Goal: Transaction & Acquisition: Download file/media

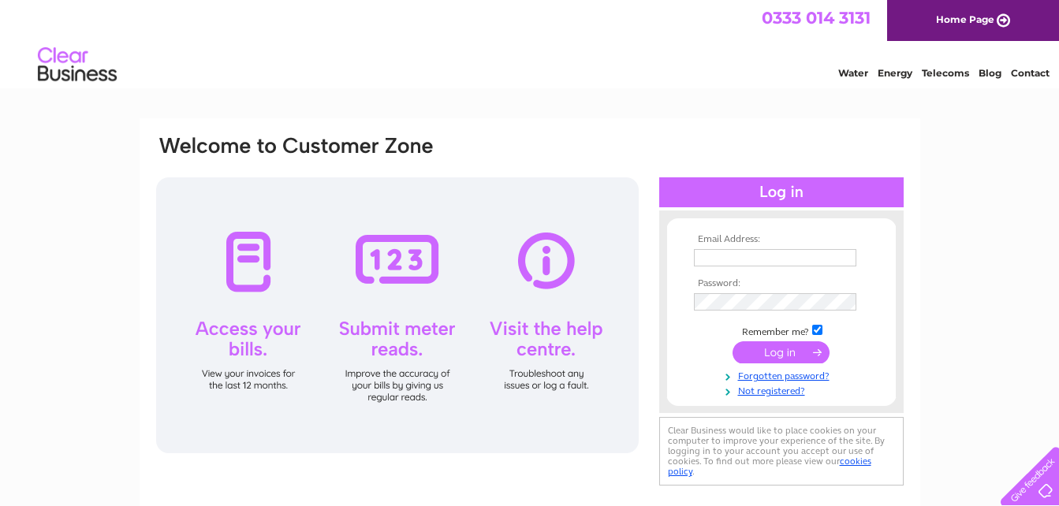
click at [750, 244] on th "Email Address:" at bounding box center [781, 239] width 183 height 11
drag, startPoint x: 750, startPoint y: 244, endPoint x: 741, endPoint y: 253, distance: 12.3
click at [741, 253] on tbody "Email Address: Password: Remember me? Forgotten password?" at bounding box center [781, 315] width 183 height 163
click at [741, 253] on input "text" at bounding box center [776, 258] width 164 height 19
type input "r-dconvenienceltd@outlook.com"
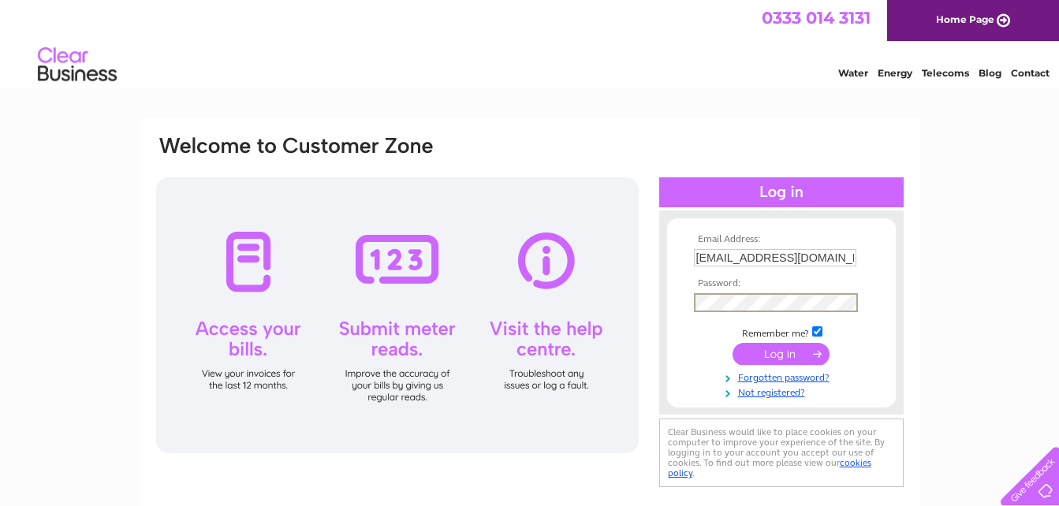
click at [733, 343] on input "submit" at bounding box center [781, 354] width 97 height 22
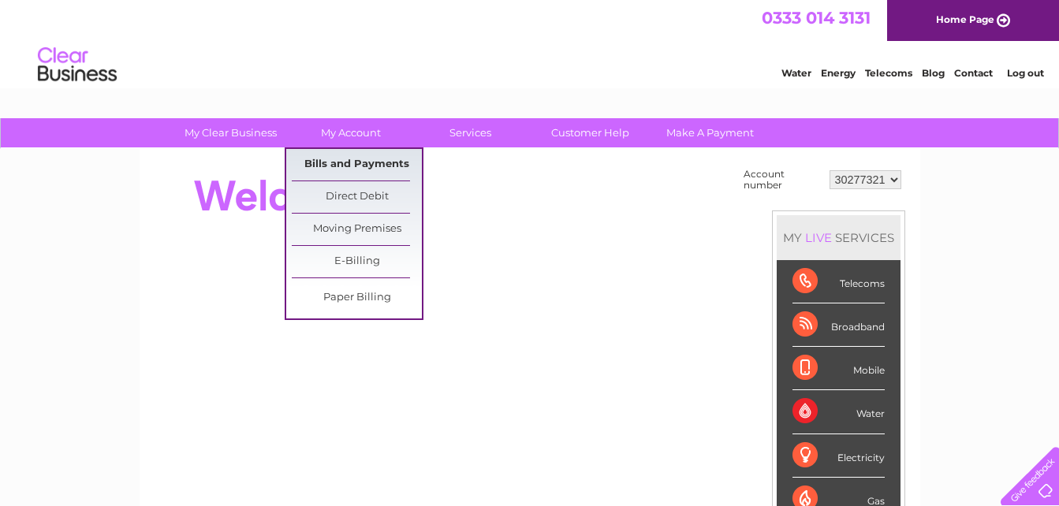
click at [382, 168] on link "Bills and Payments" at bounding box center [357, 165] width 130 height 32
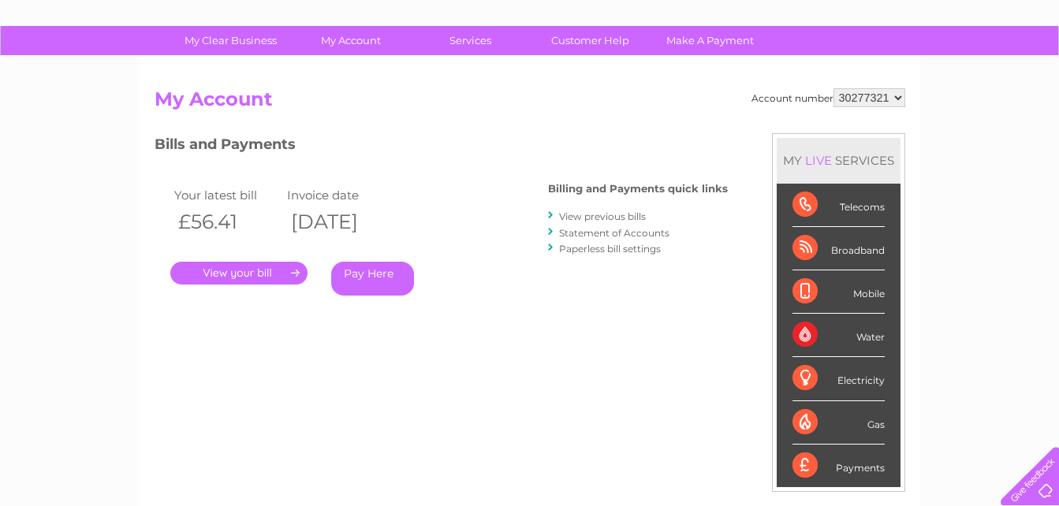
scroll to position [93, 0]
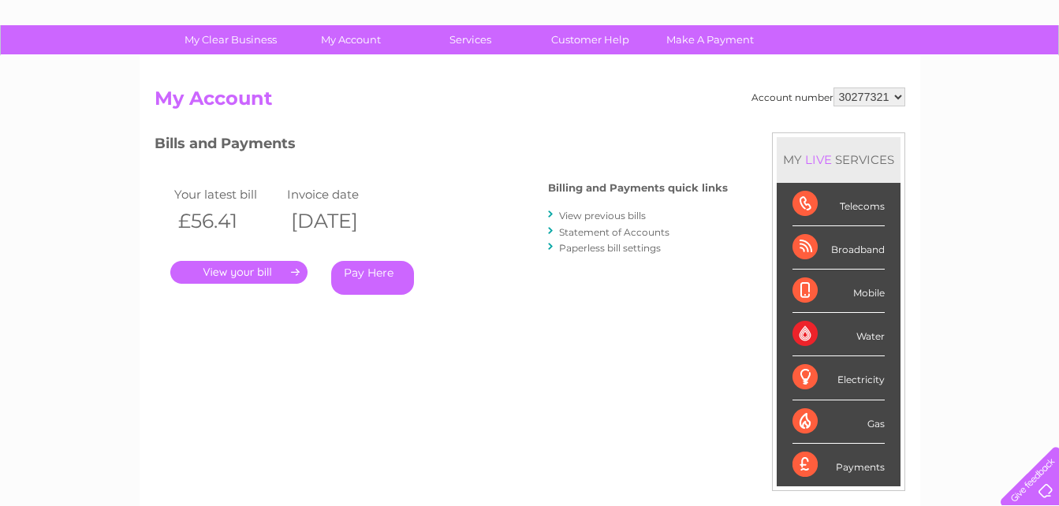
click at [577, 213] on link "View previous bills" at bounding box center [602, 216] width 87 height 12
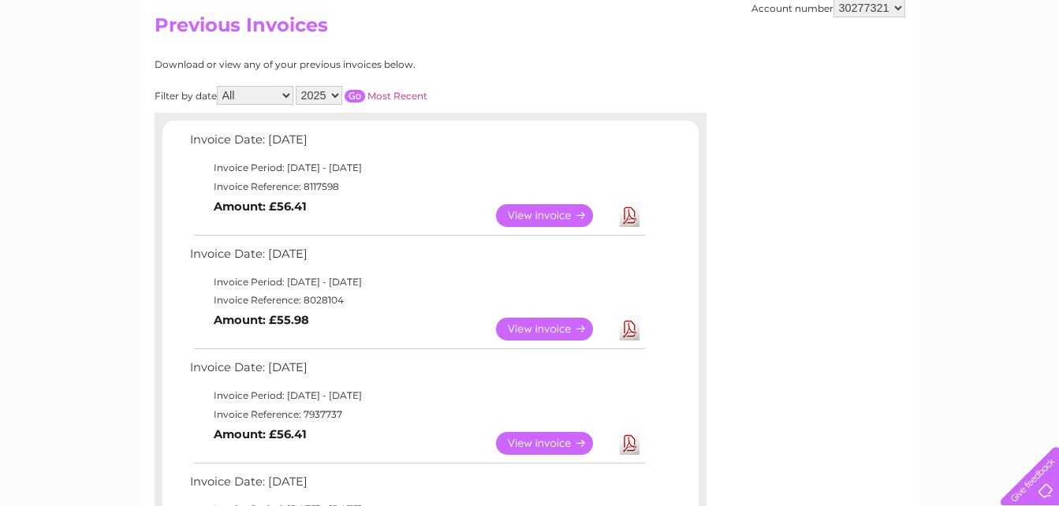
scroll to position [168, 0]
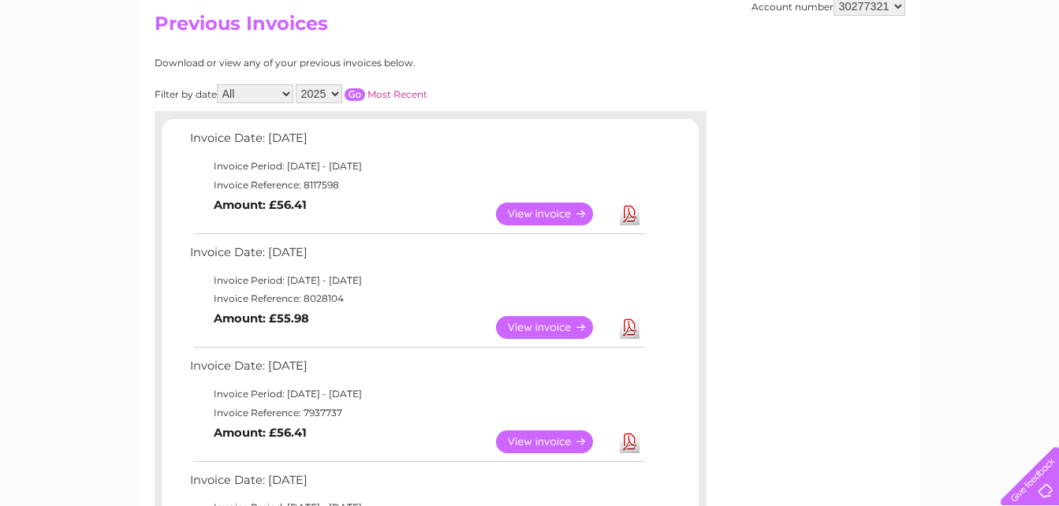
click at [639, 218] on link "Download" at bounding box center [630, 214] width 20 height 23
click at [630, 322] on link "Download" at bounding box center [630, 327] width 20 height 23
click at [629, 442] on link "Download" at bounding box center [630, 442] width 20 height 23
